Goal: Task Accomplishment & Management: Manage account settings

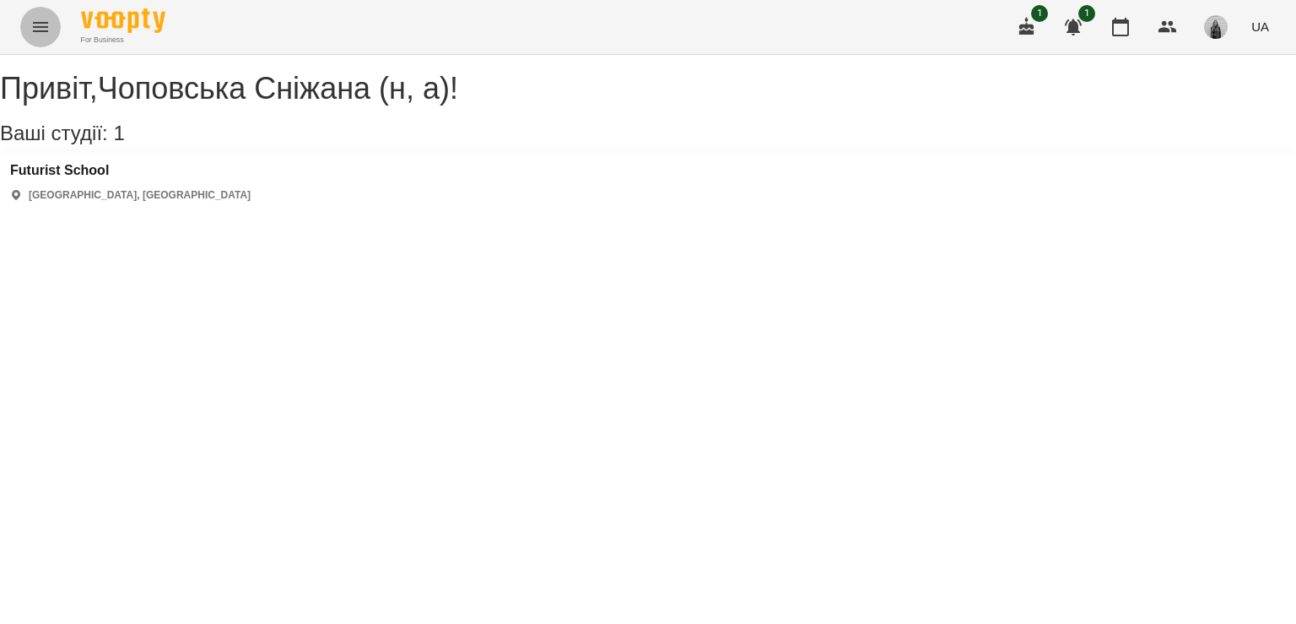
click at [40, 32] on icon "Menu" at bounding box center [40, 27] width 20 height 20
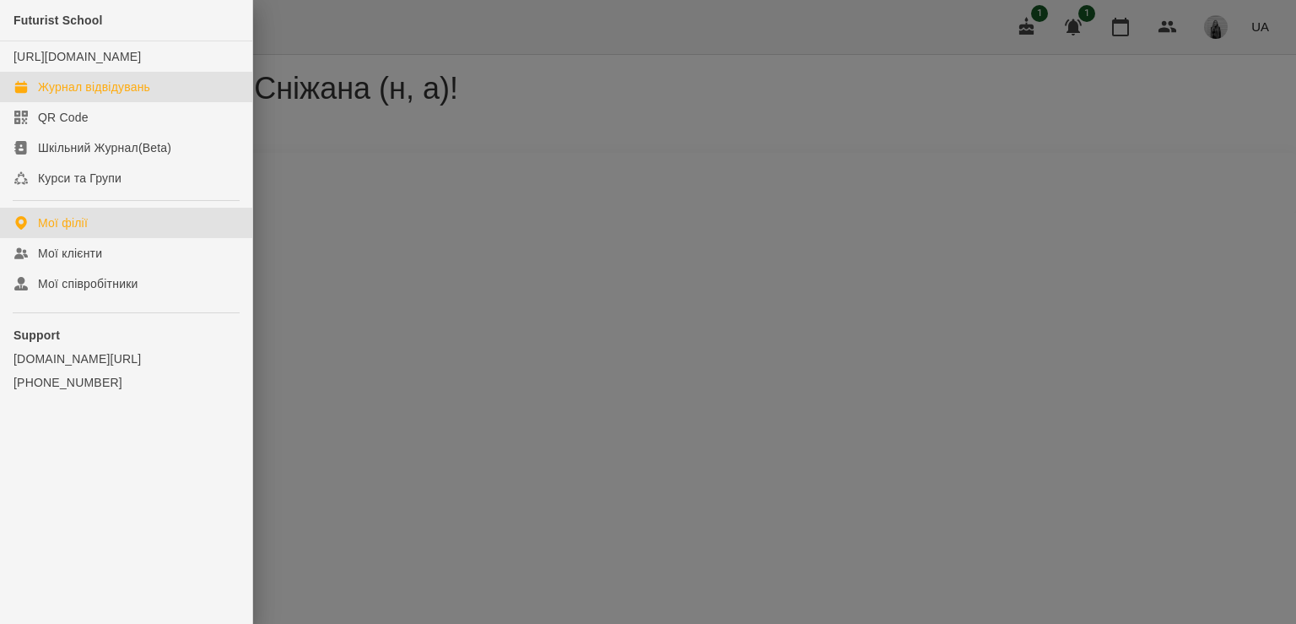
click at [82, 95] on div "Журнал відвідувань" at bounding box center [94, 86] width 112 height 17
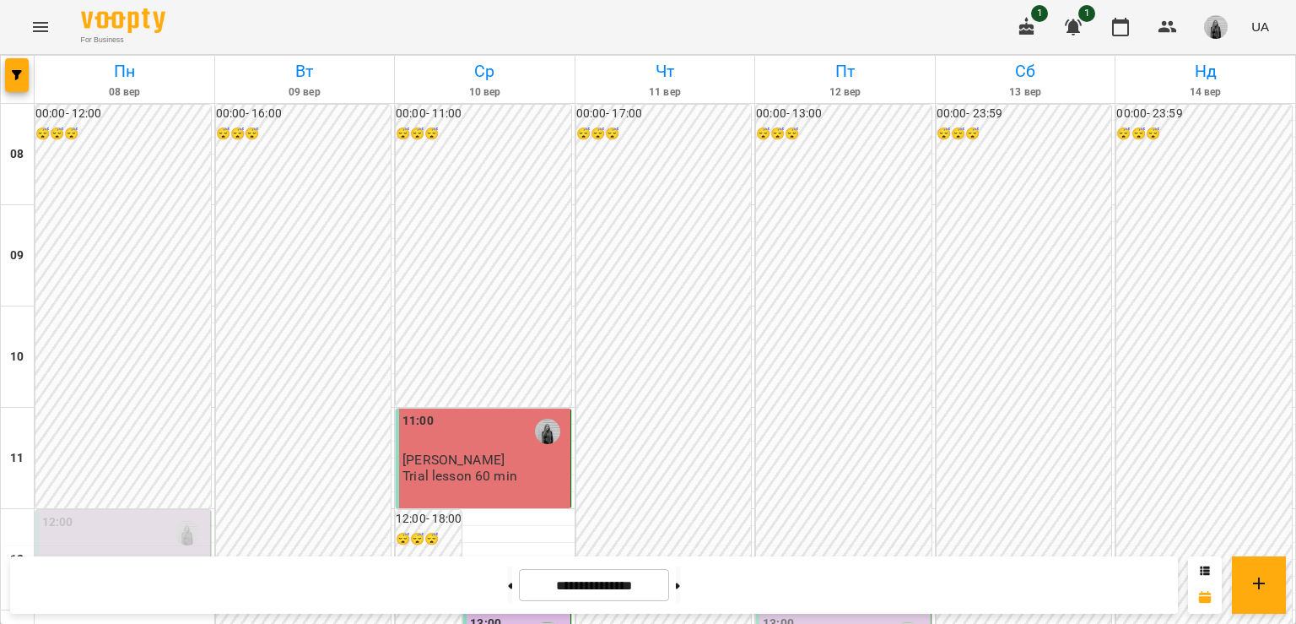
scroll to position [422, 0]
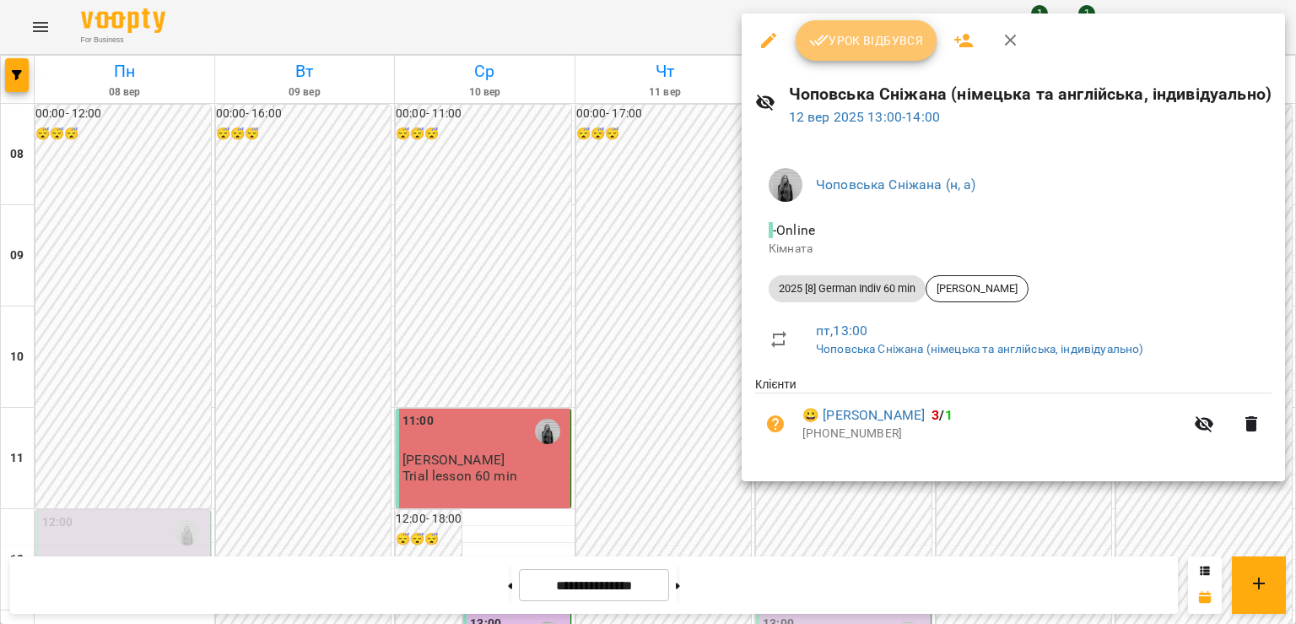
click at [840, 47] on span "Урок відбувся" at bounding box center [866, 40] width 115 height 20
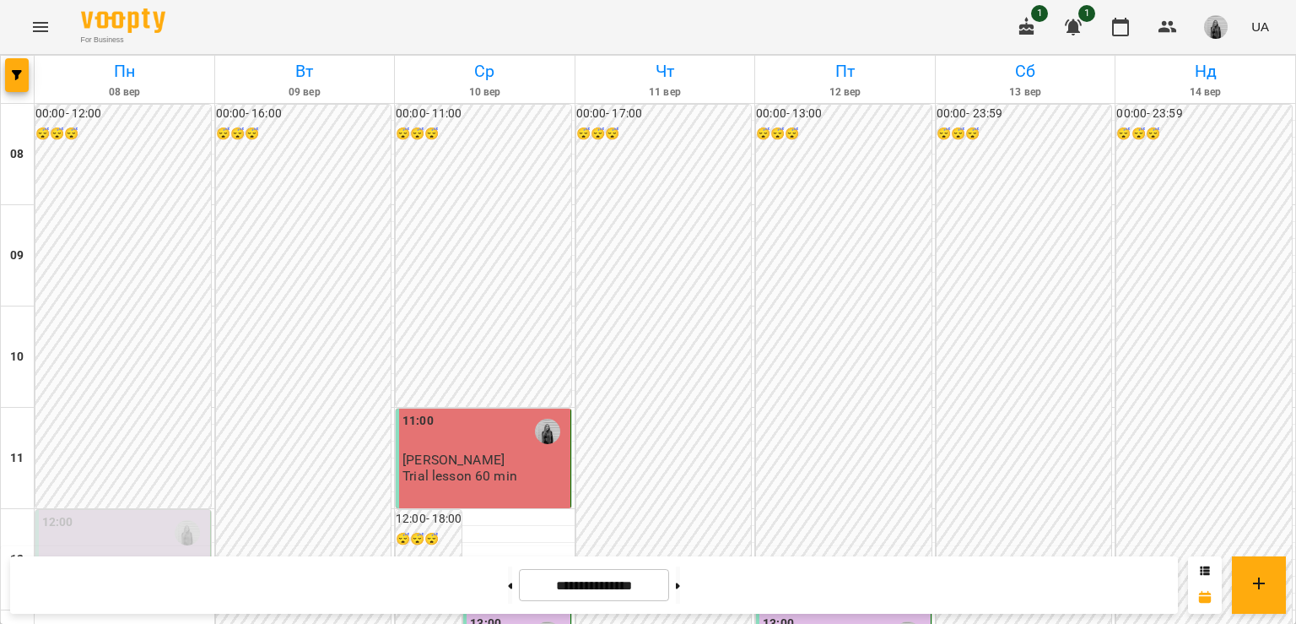
scroll to position [422, 0]
click at [834, 614] on div "13:00" at bounding box center [845, 633] width 165 height 39
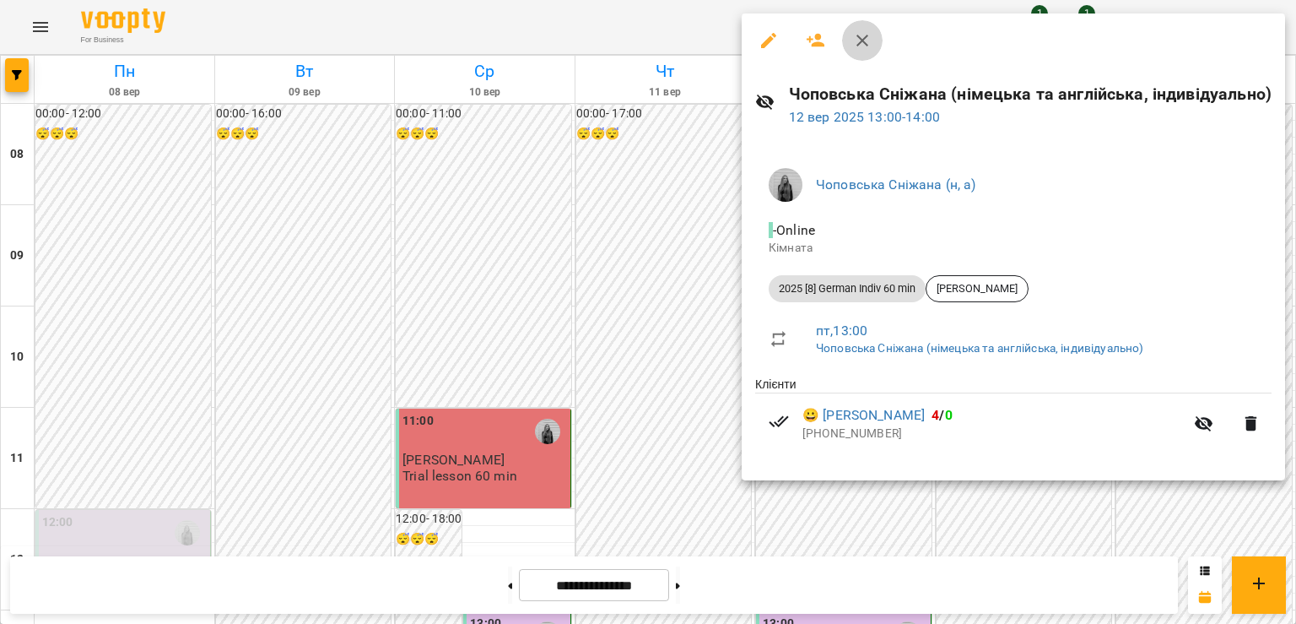
click at [858, 48] on icon "button" at bounding box center [862, 40] width 20 height 20
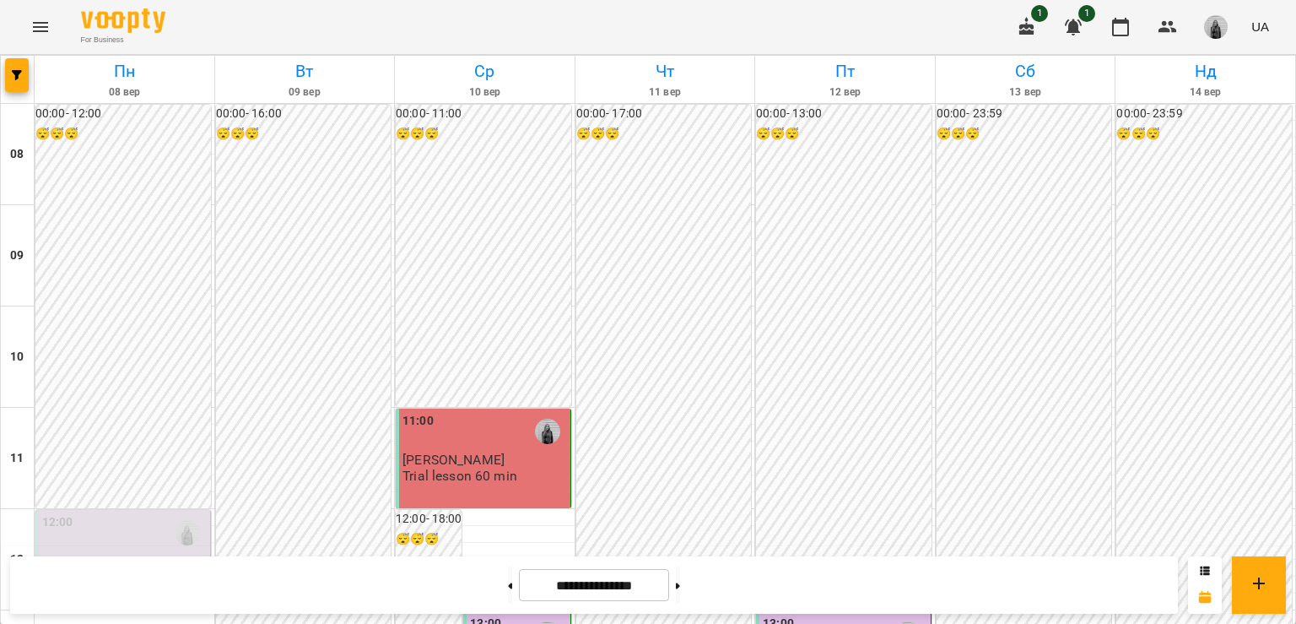
scroll to position [675, 0]
